Goal: Task Accomplishment & Management: Manage account settings

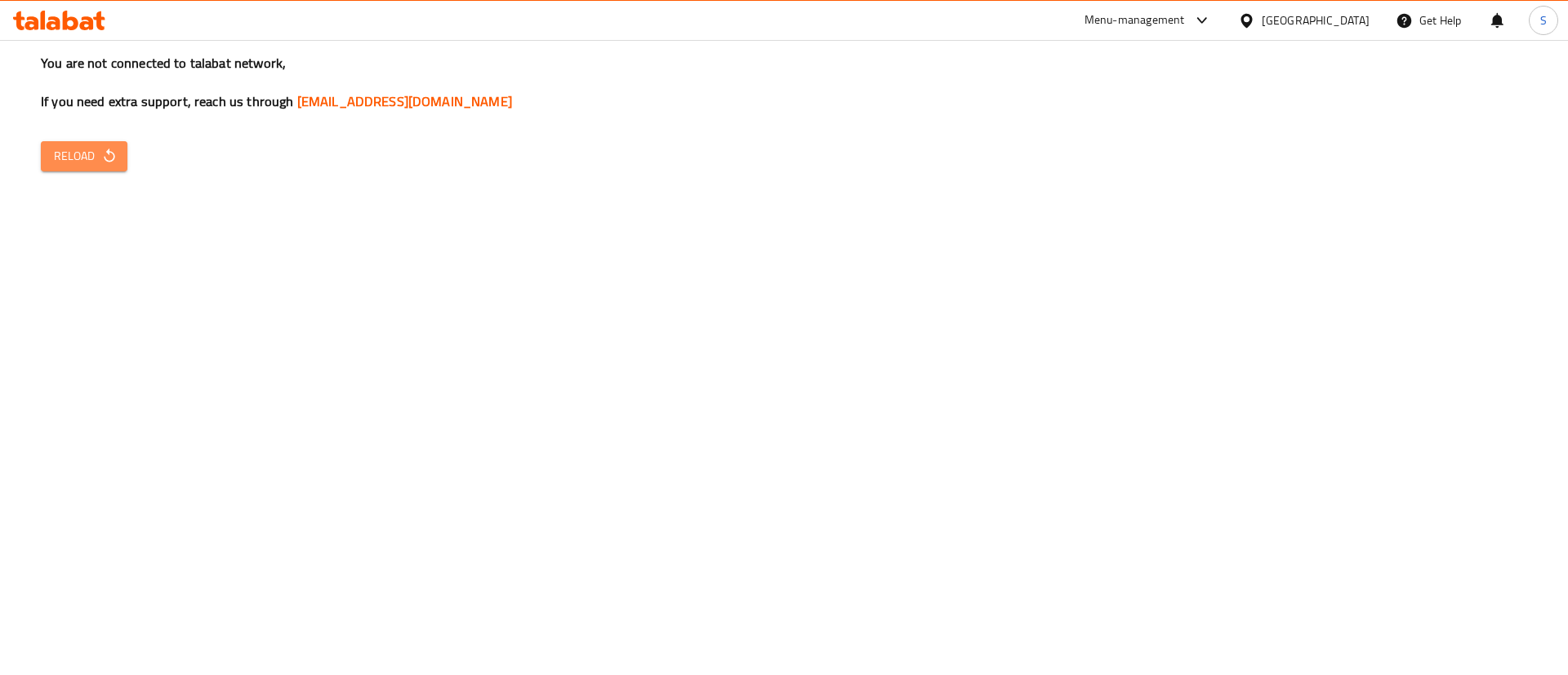
click at [93, 153] on span "Reload" at bounding box center [84, 155] width 60 height 21
click at [94, 148] on span "Reload" at bounding box center [84, 155] width 60 height 21
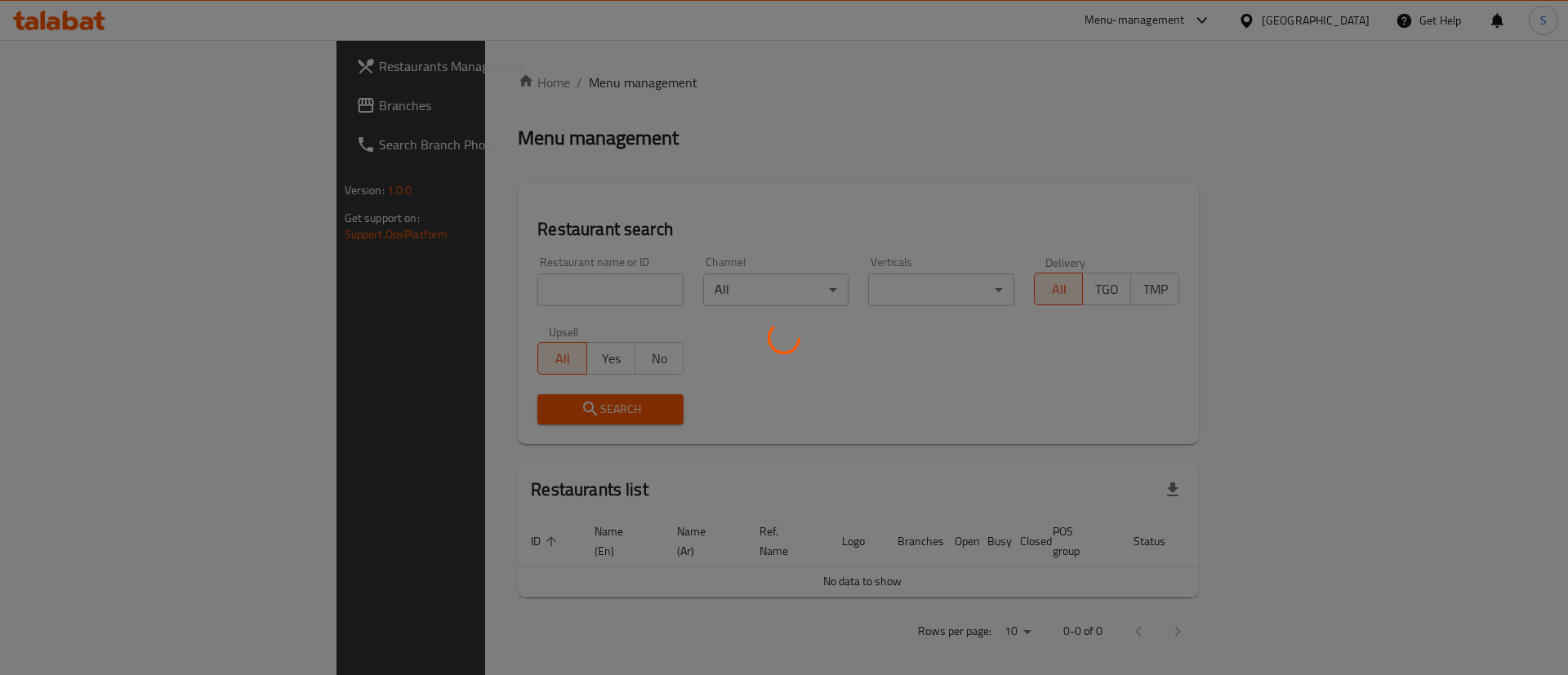
click at [524, 301] on div at bounding box center [784, 338] width 1568 height 675
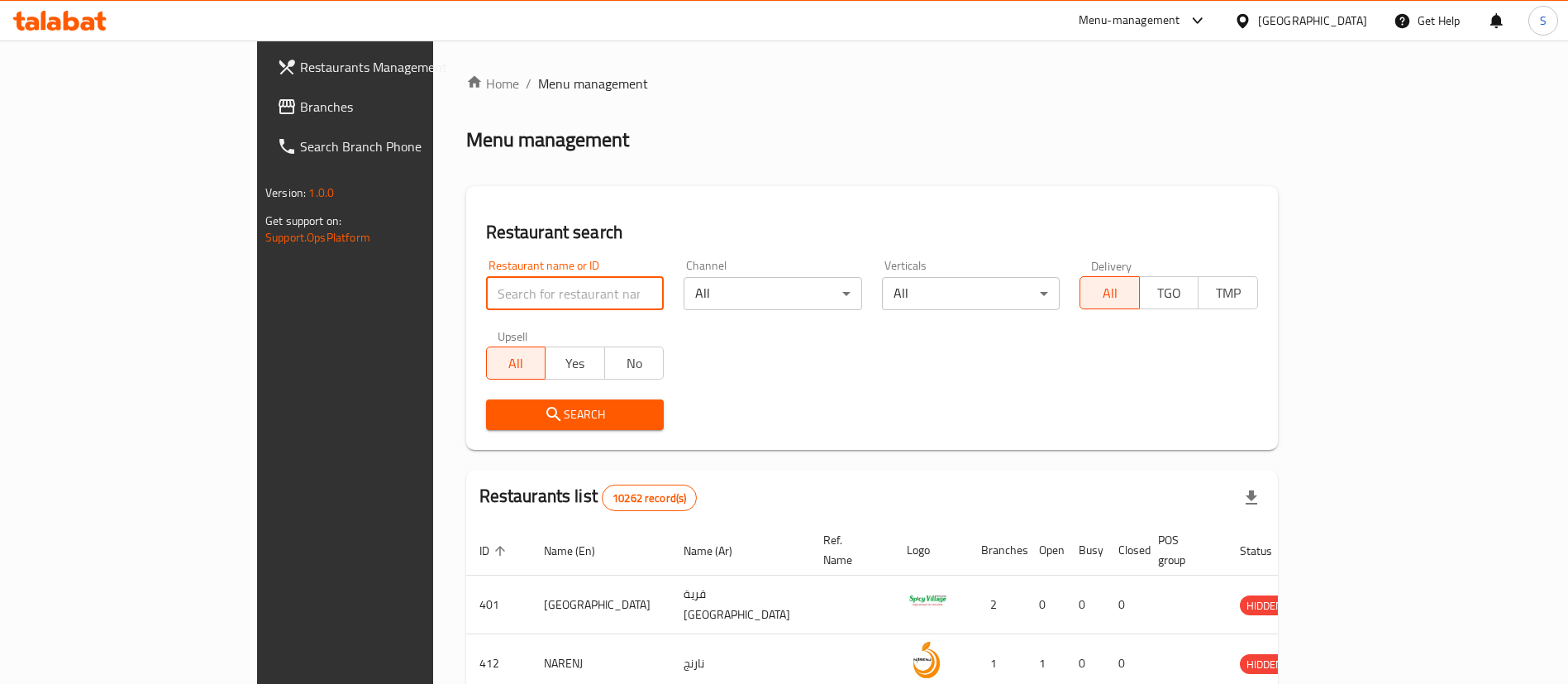
click at [499, 296] on input "search" at bounding box center [575, 293] width 178 height 33
type input "alabdalla"
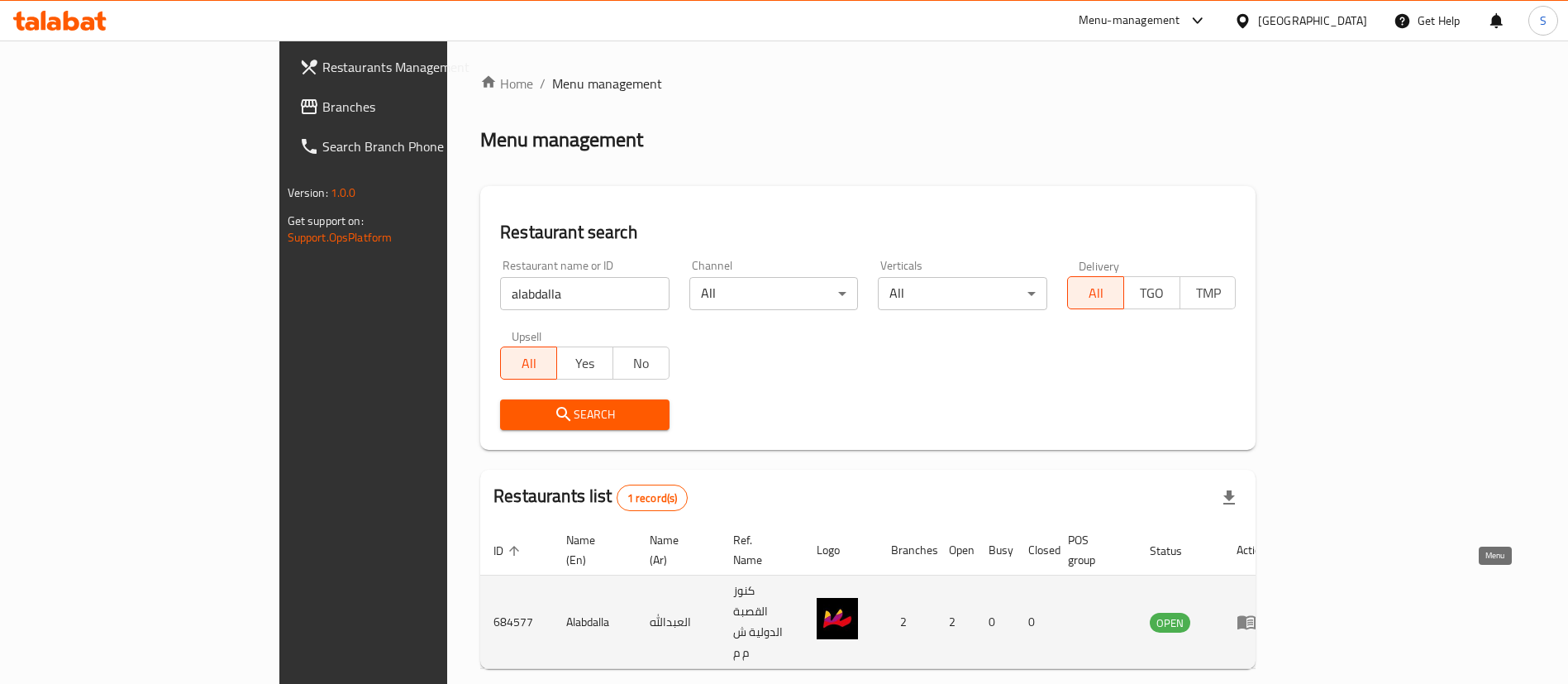
click at [1257, 612] on icon "enhanced table" at bounding box center [1247, 622] width 20 height 20
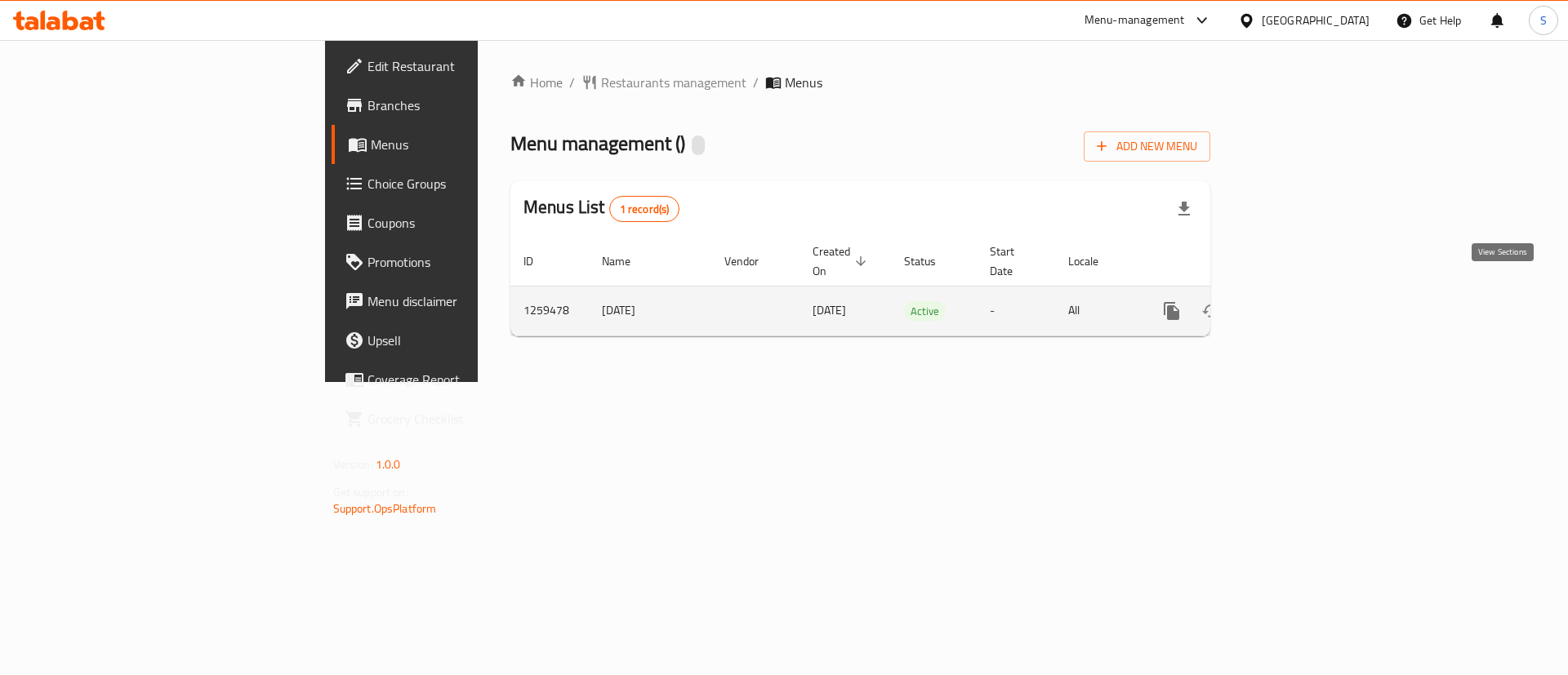
click at [1309, 306] on link "enhanced table" at bounding box center [1289, 311] width 39 height 39
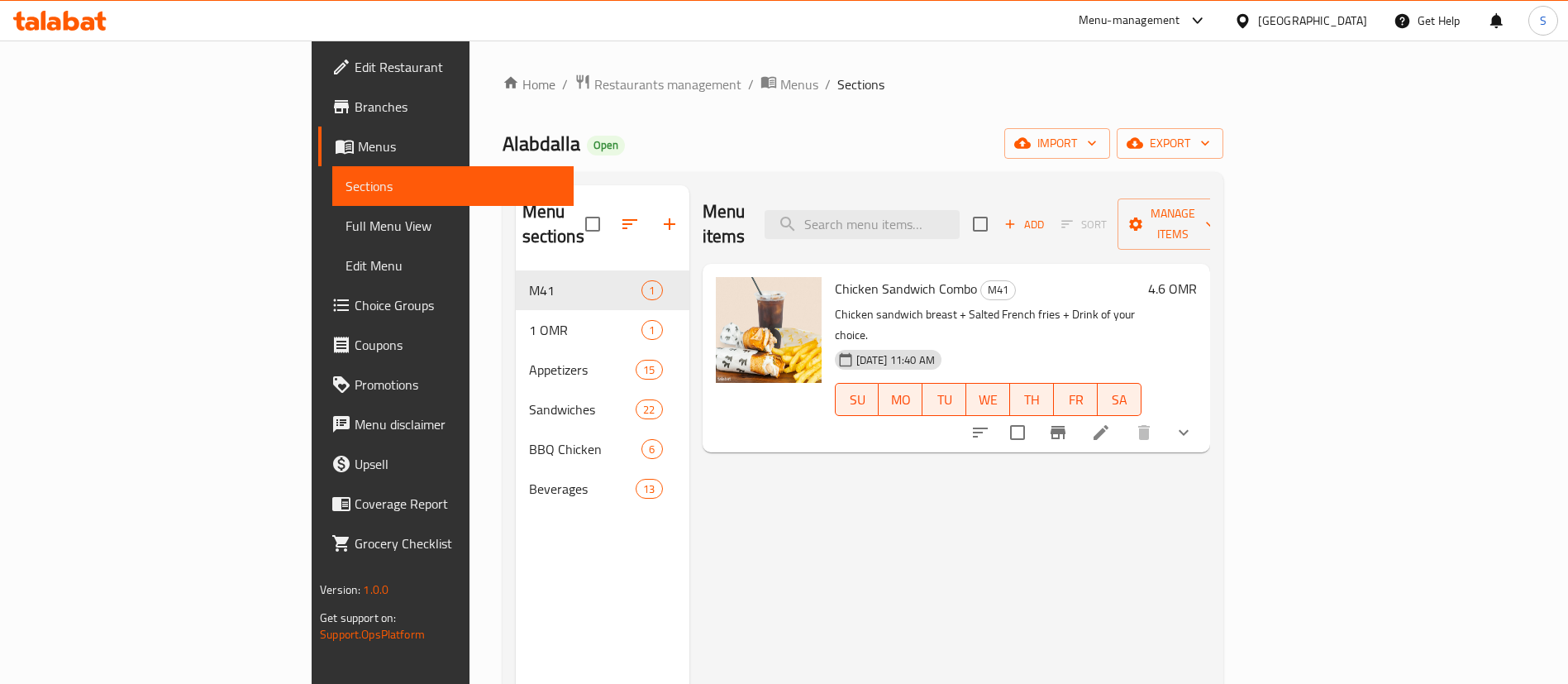
click at [1197, 277] on h6 "4.6 OMR" at bounding box center [1172, 288] width 49 height 23
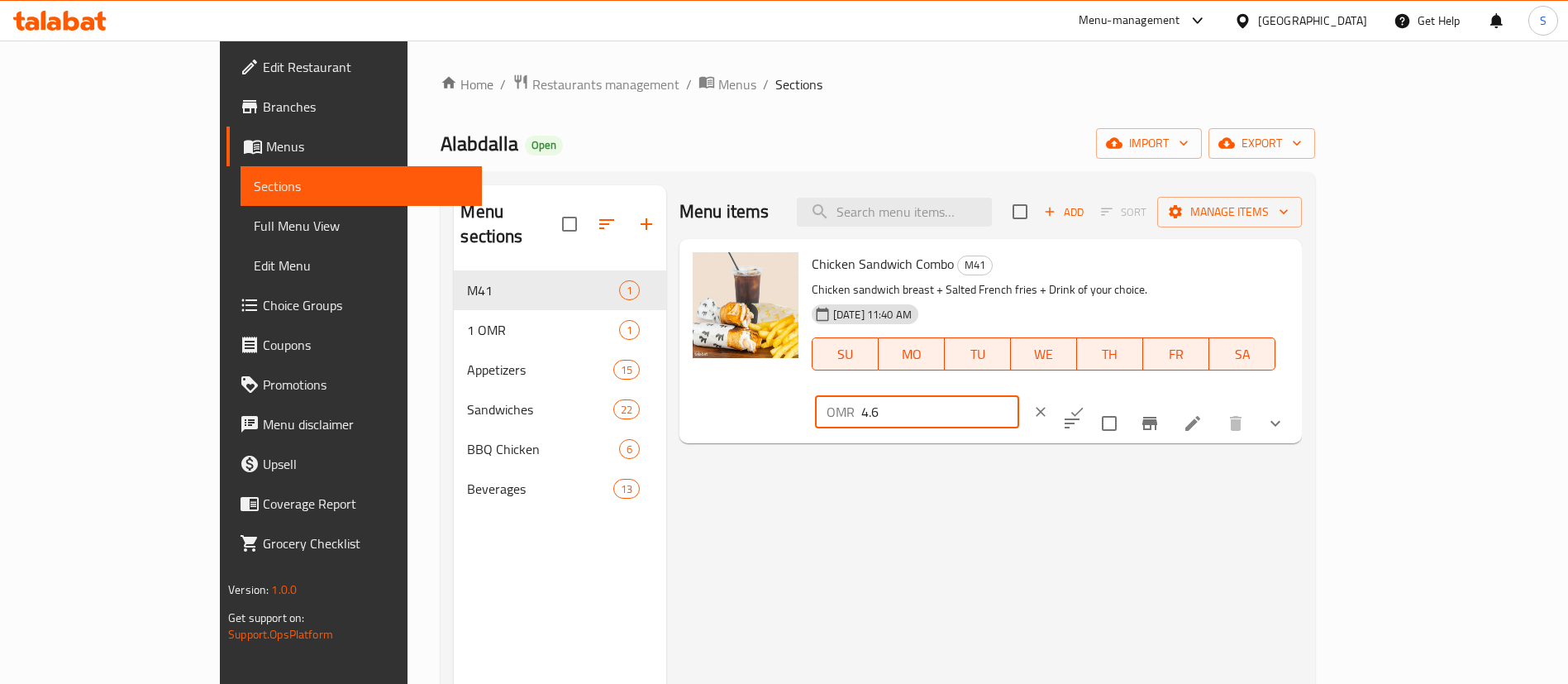
click at [1020, 395] on input "4.6" at bounding box center [940, 411] width 157 height 33
type input "4.5"
click at [1086, 404] on icon "ok" at bounding box center [1077, 412] width 17 height 17
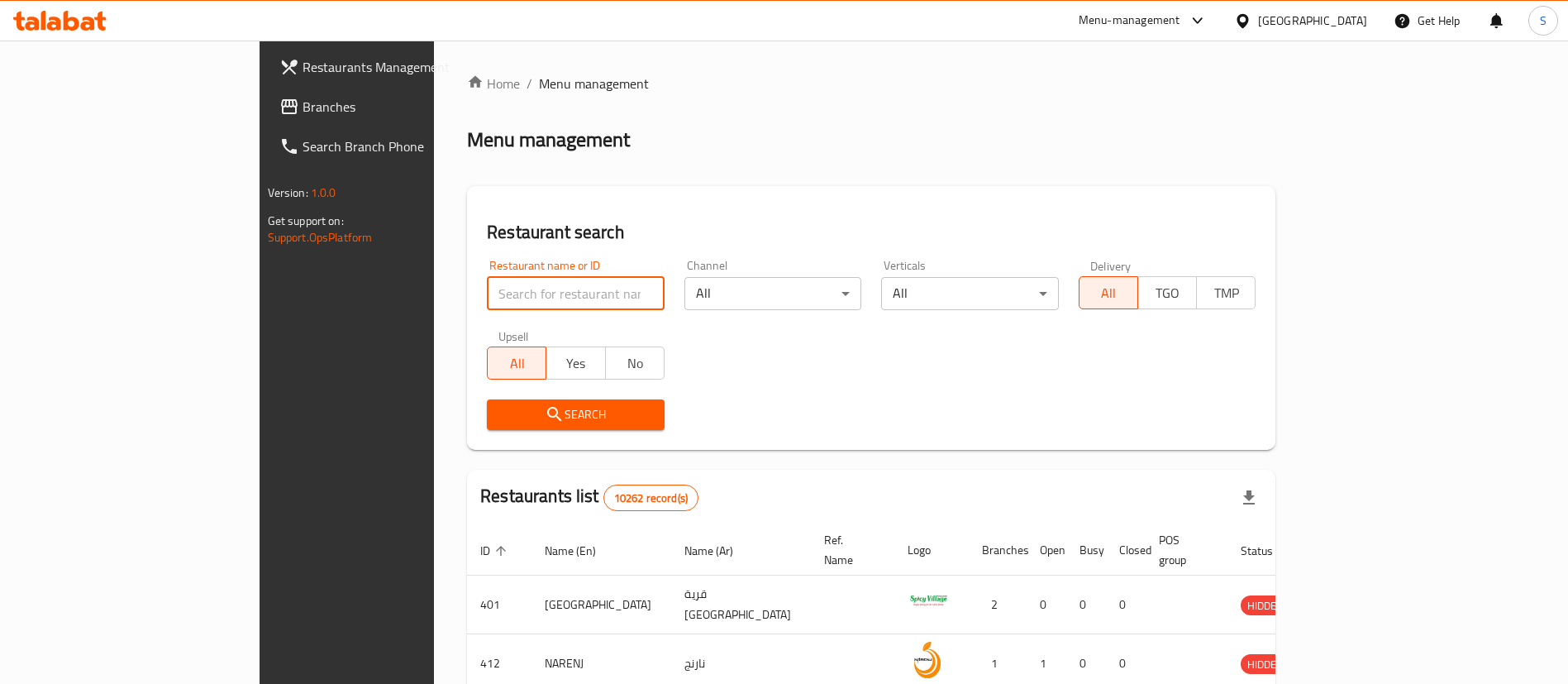
click at [487, 289] on input "search" at bounding box center [576, 293] width 177 height 33
type input "texas chicken"
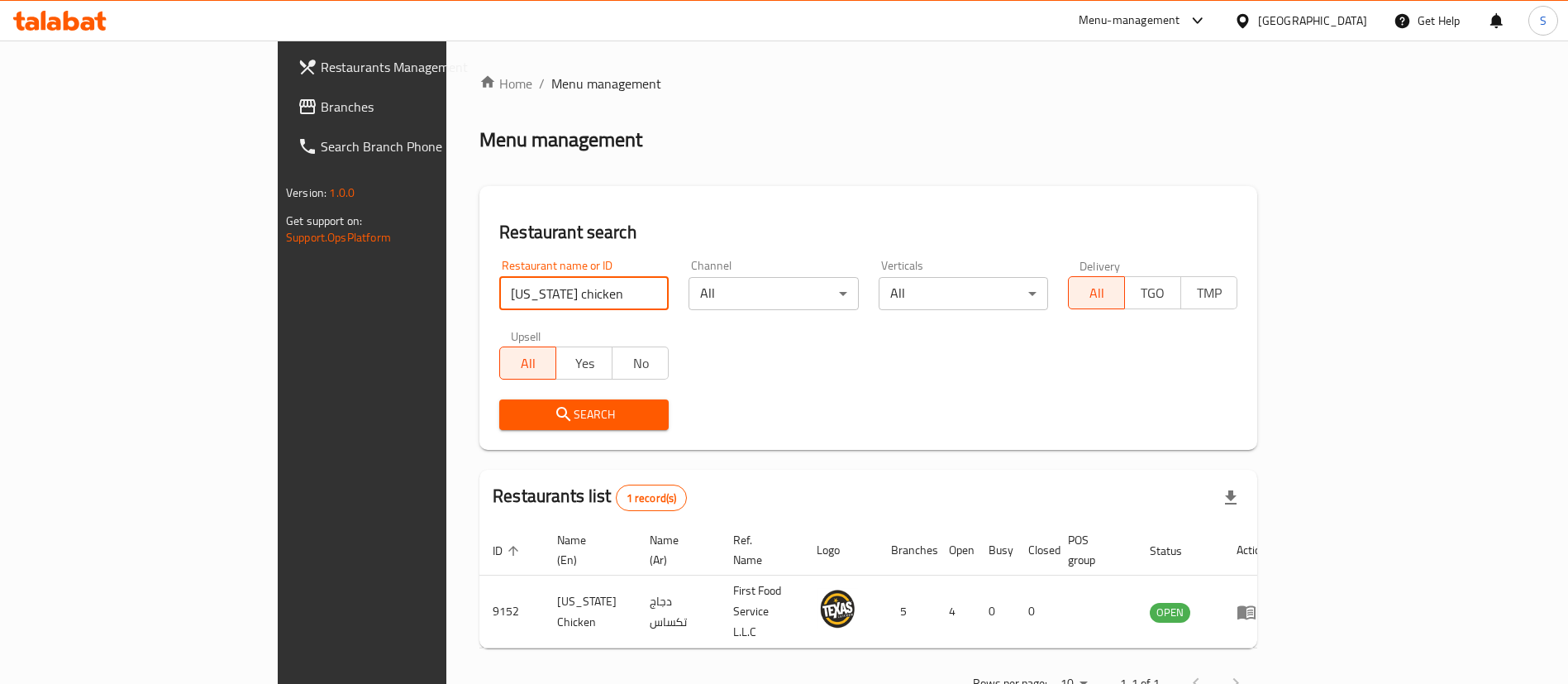
scroll to position [22, 0]
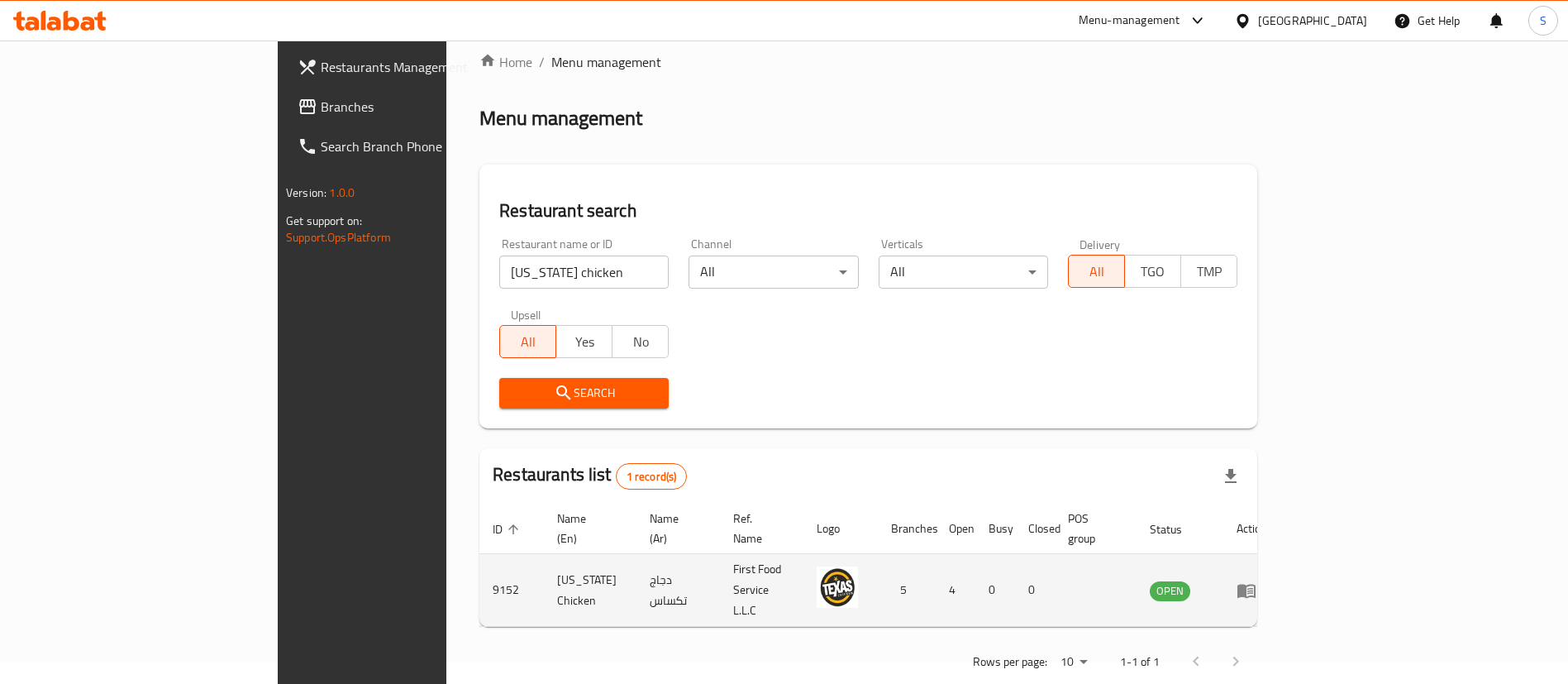
click at [479, 561] on td "9152" at bounding box center [511, 590] width 65 height 73
copy td "9152"
click at [1253, 588] on icon "enhanced table" at bounding box center [1251, 591] width 6 height 7
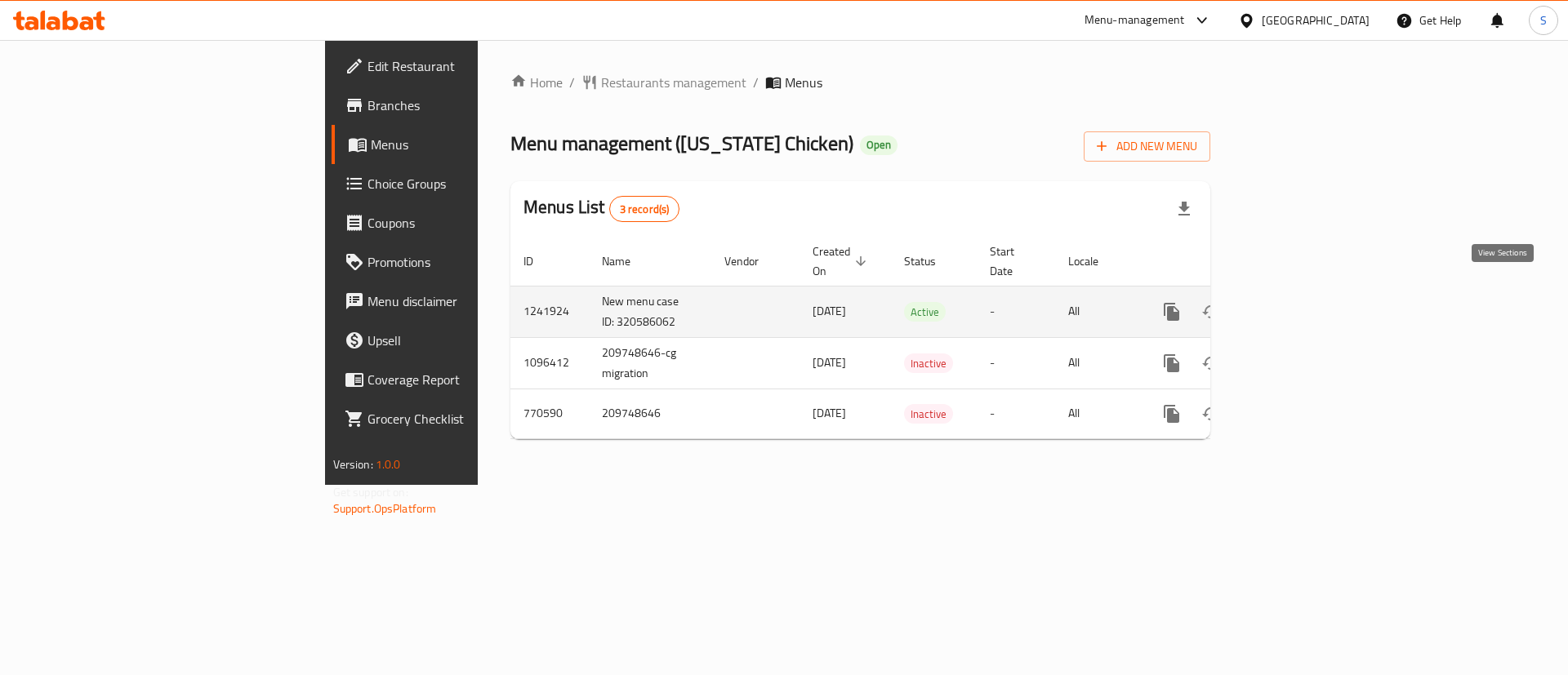
click at [1299, 302] on icon "enhanced table" at bounding box center [1289, 312] width 20 height 20
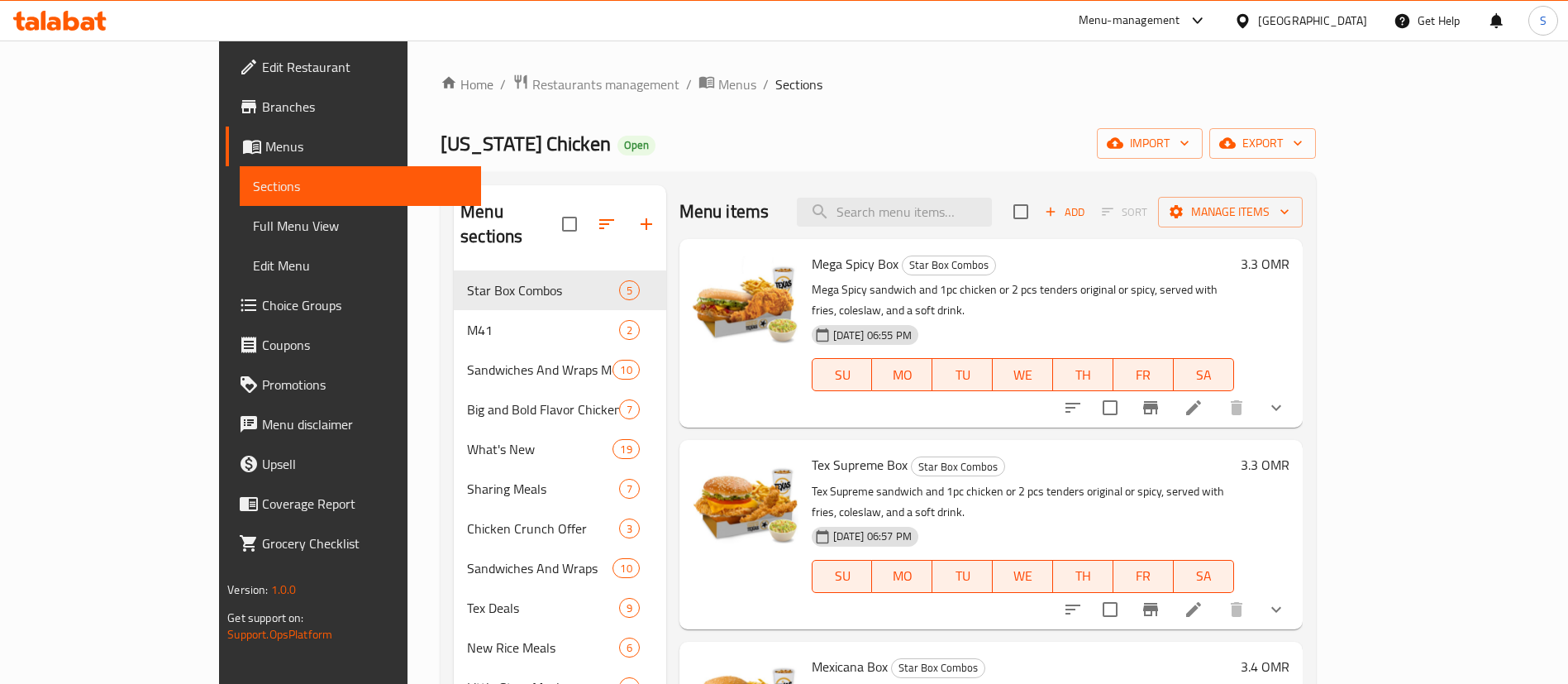
scroll to position [32, 0]
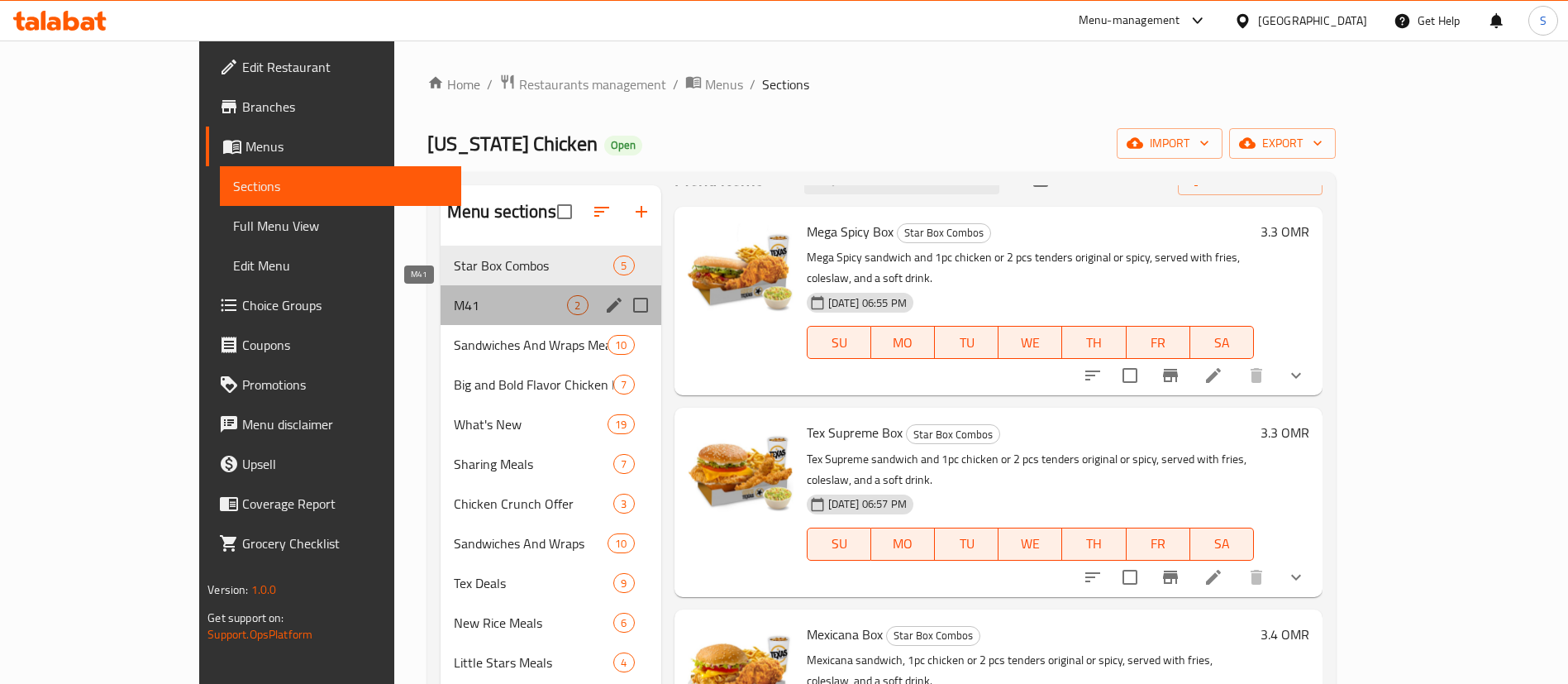
click at [454, 301] on span "M41" at bounding box center [510, 305] width 114 height 20
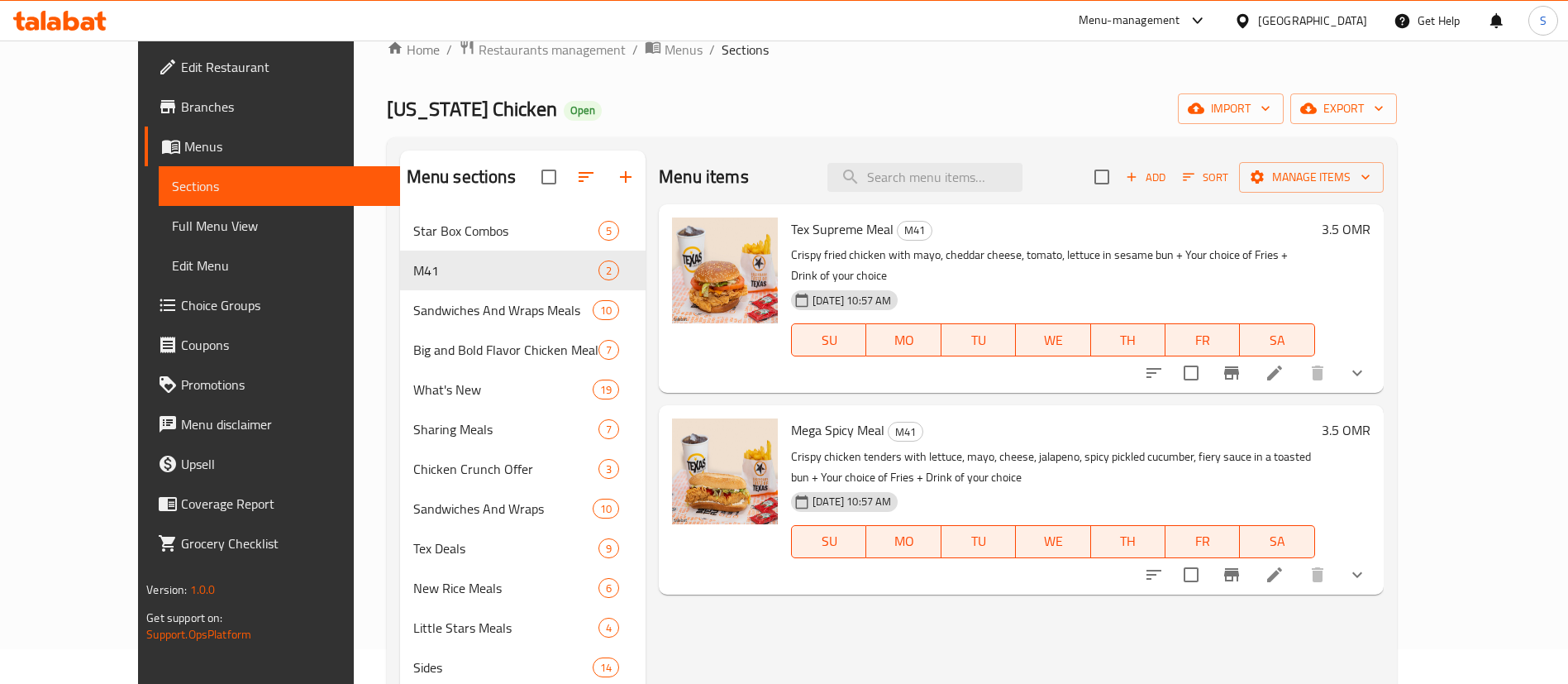
scroll to position [42, 0]
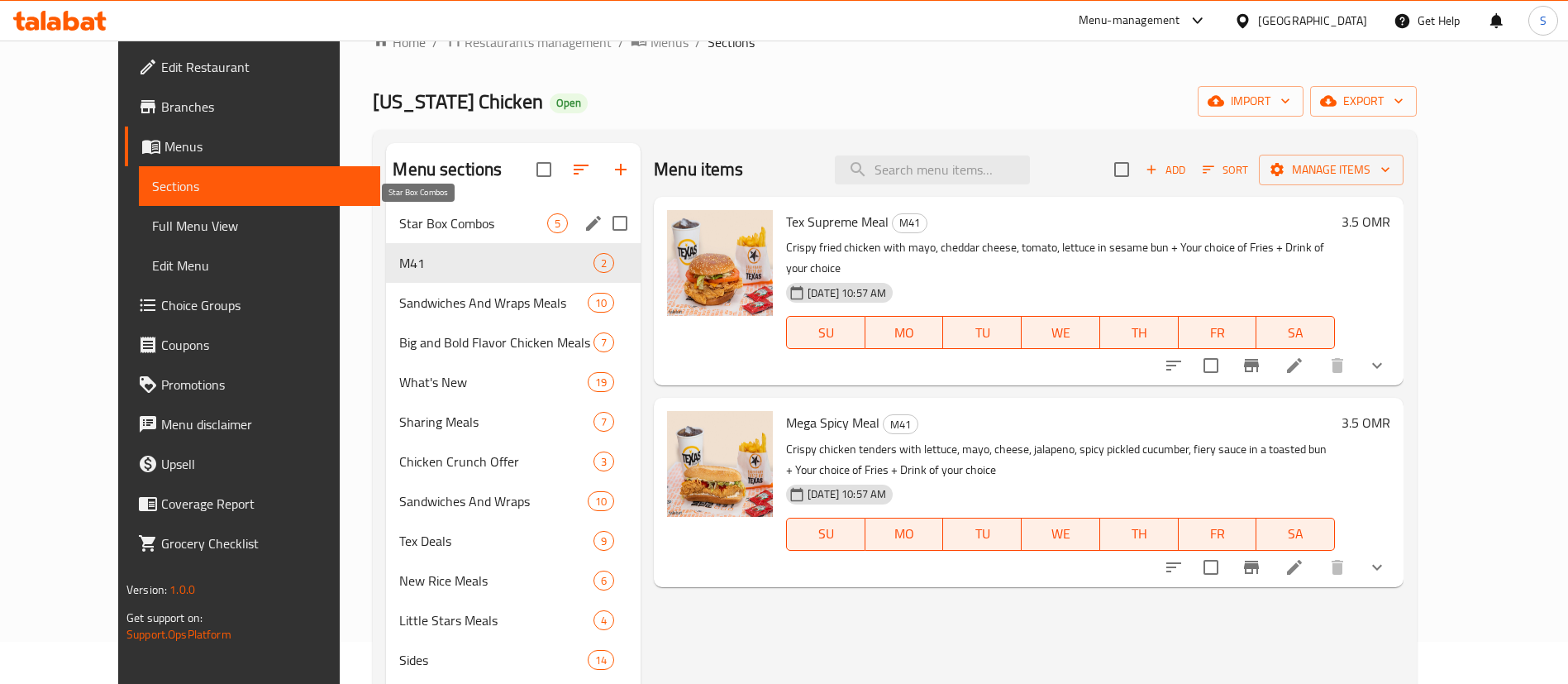
click at [449, 230] on span "Star Box Combos" at bounding box center [473, 223] width 148 height 20
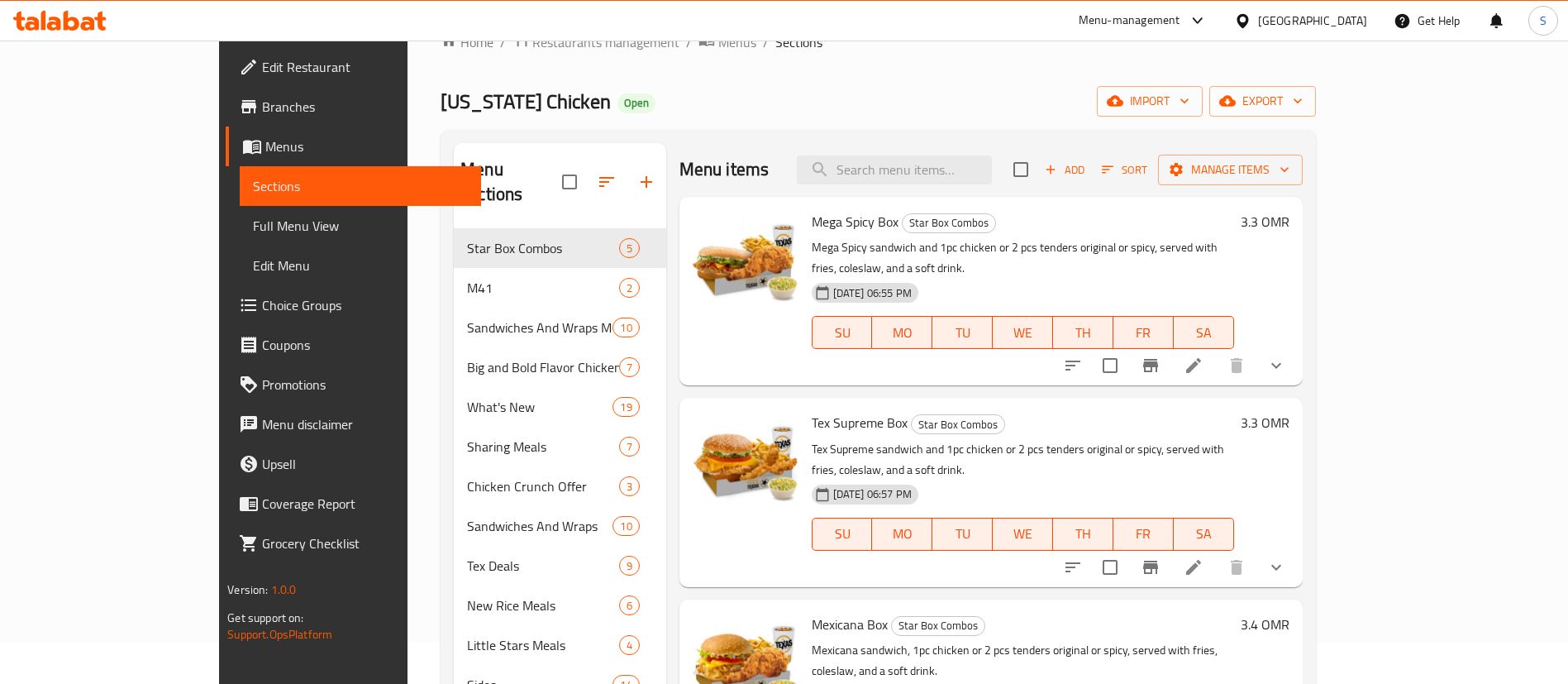
scroll to position [4, 0]
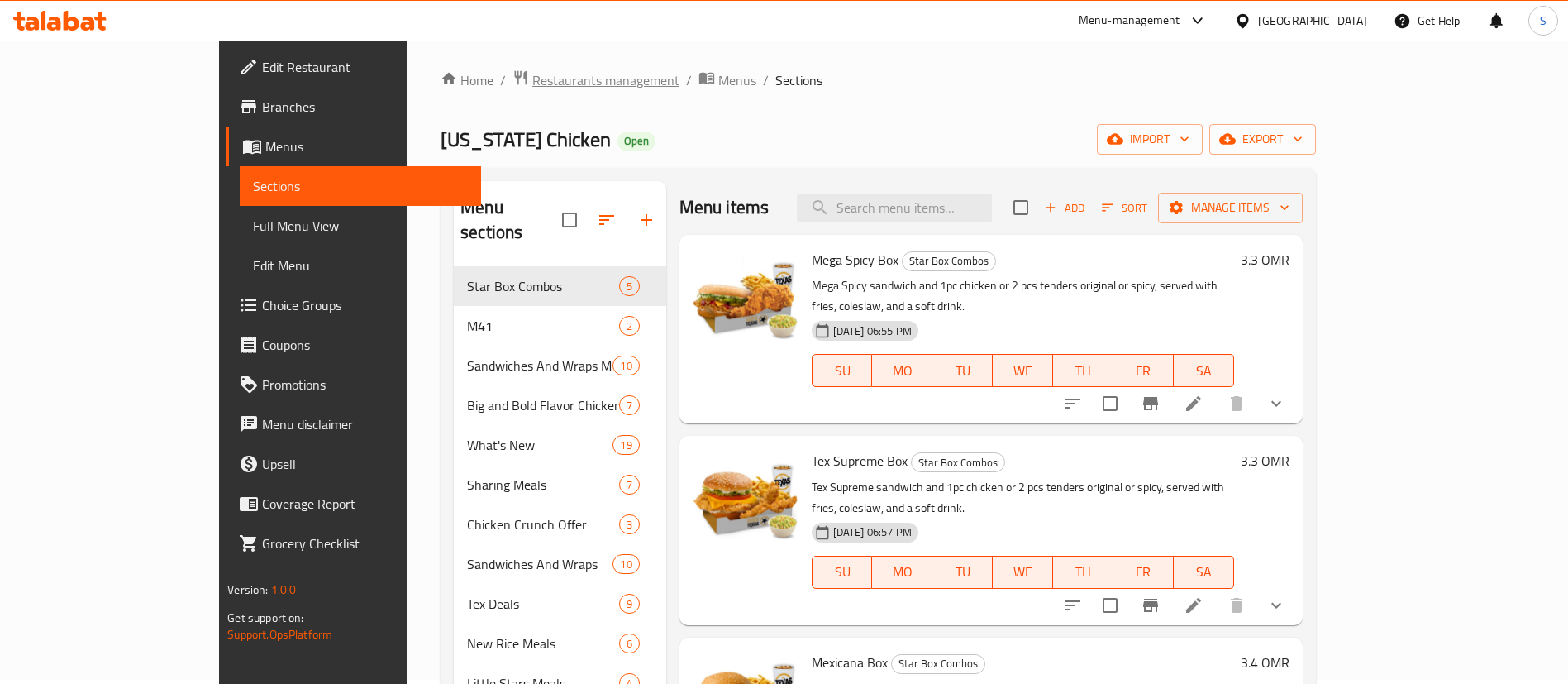
click at [532, 87] on span "Restaurants management" at bounding box center [606, 81] width 148 height 20
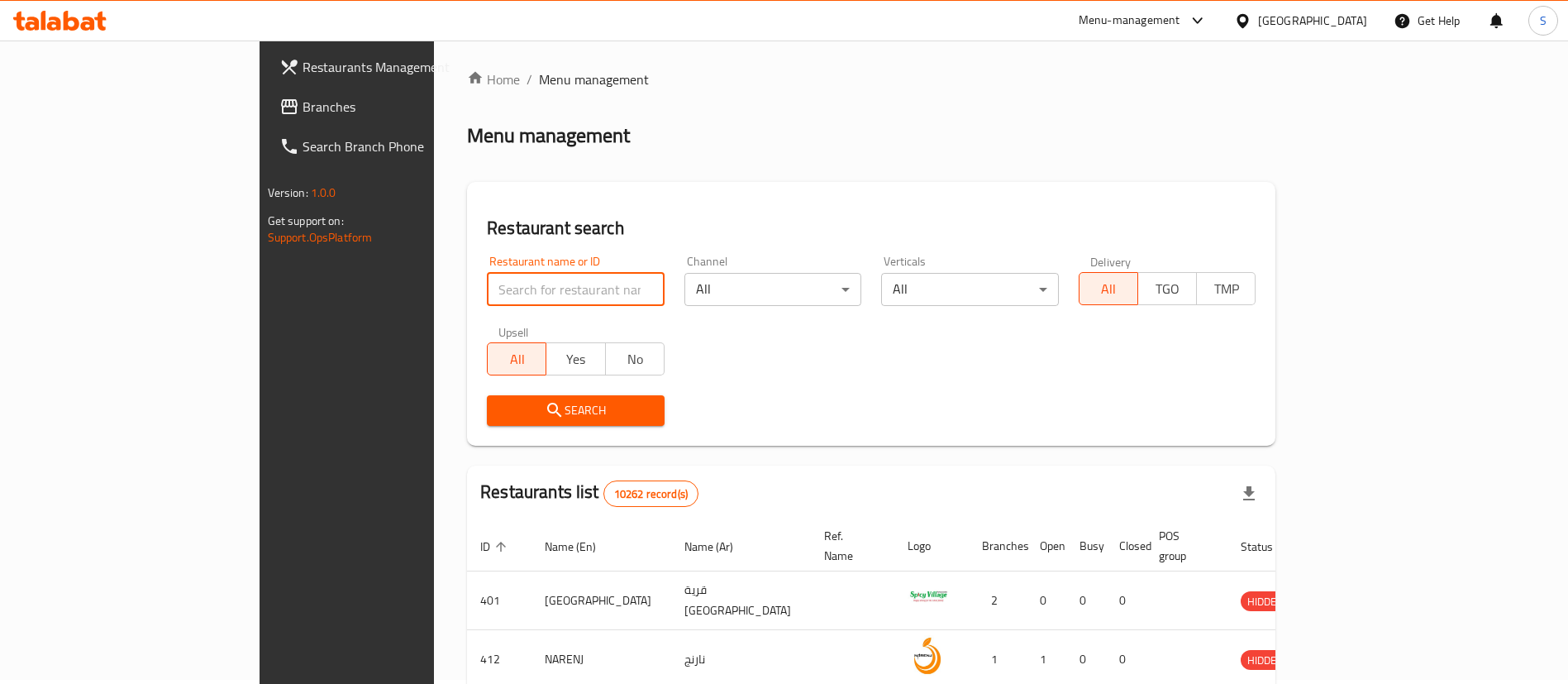
click at [487, 293] on input "search" at bounding box center [576, 289] width 177 height 33
type input "texas chicken"
click button "Search" at bounding box center [576, 410] width 177 height 31
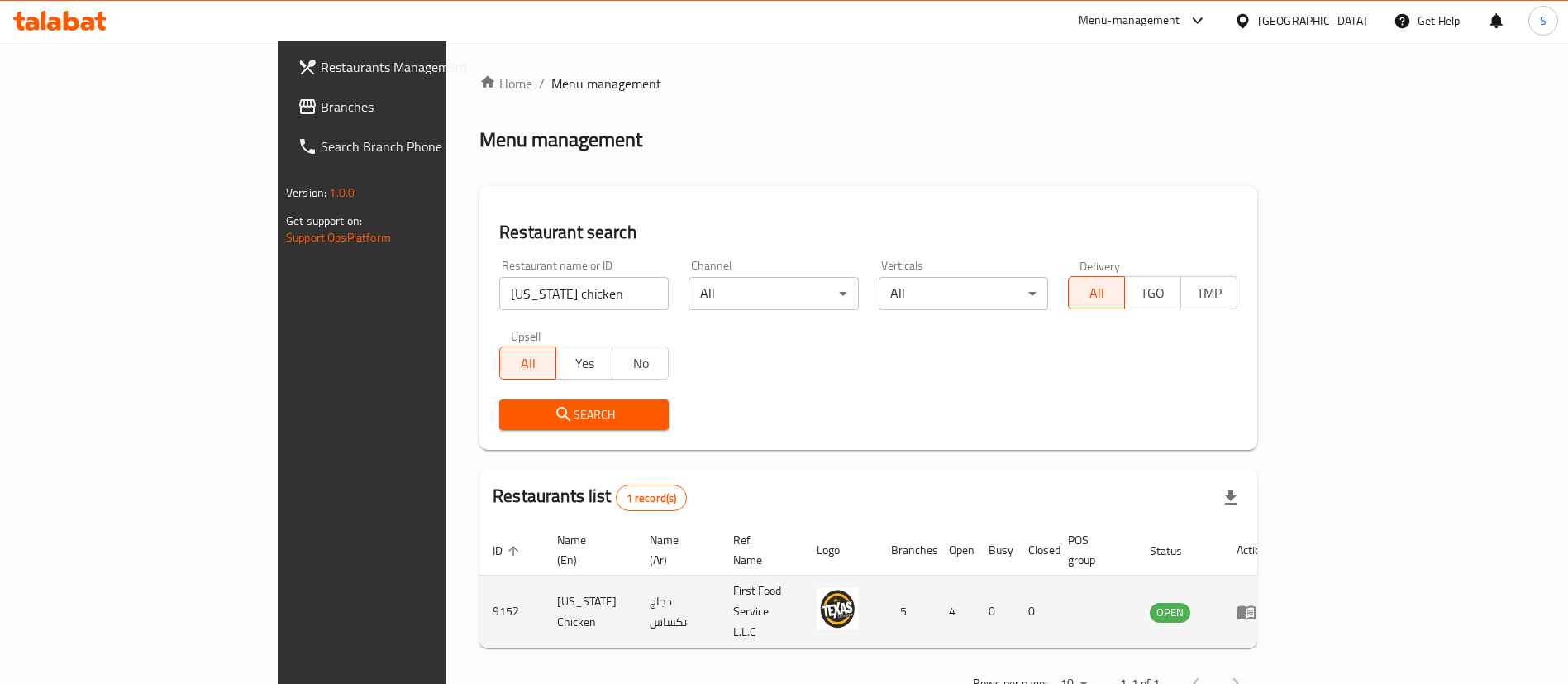
click at [479, 582] on td "9152" at bounding box center [511, 611] width 65 height 73
copy td "9152"
